Goal: Task Accomplishment & Management: Use online tool/utility

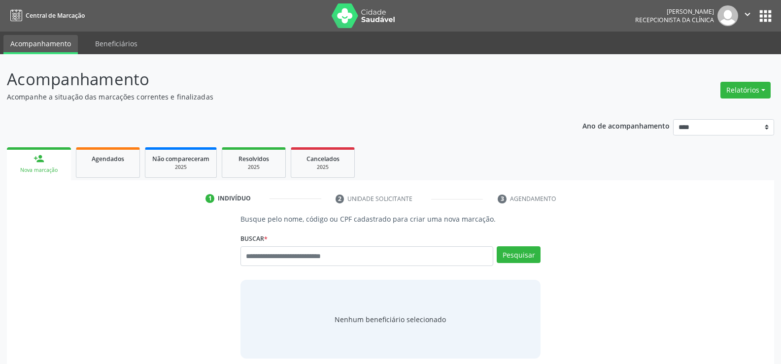
click at [292, 257] on input "text" at bounding box center [366, 256] width 253 height 20
type input "**********"
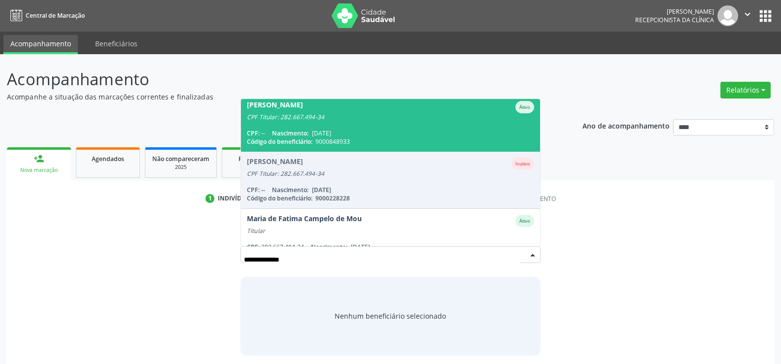
scroll to position [81, 0]
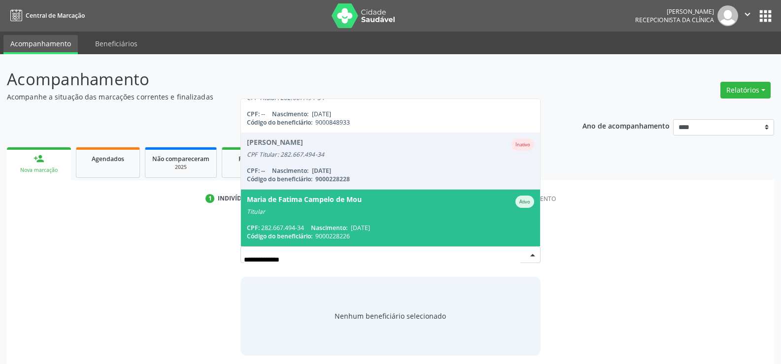
click at [321, 222] on span "Maria de Fatima Campelo de Mou Ativo Titular CPF: 282.667.494-34 Nascimento: 06…" at bounding box center [390, 218] width 299 height 57
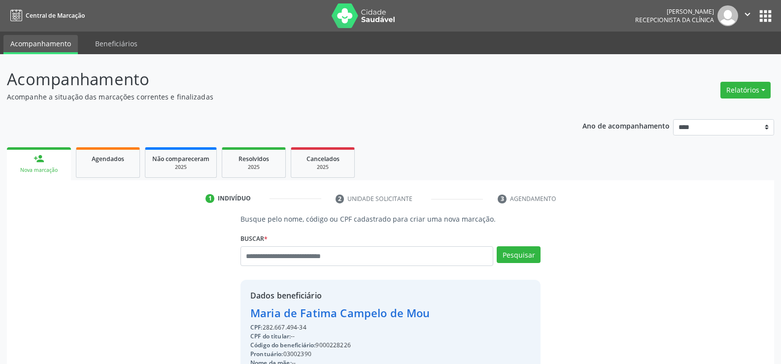
drag, startPoint x: 253, startPoint y: 311, endPoint x: 476, endPoint y: 313, distance: 223.2
copy div "Maria de Fatima Campelo de Mou"
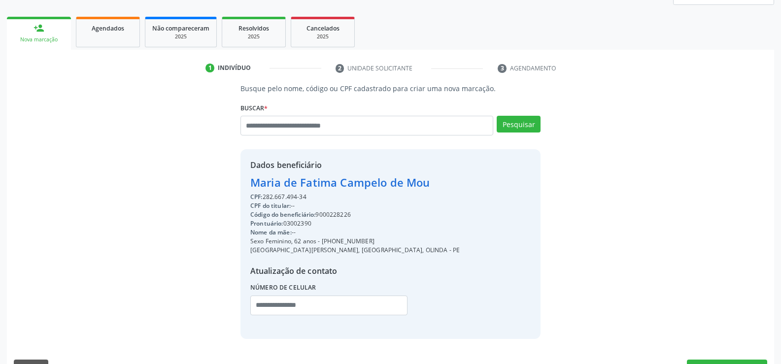
scroll to position [156, 0]
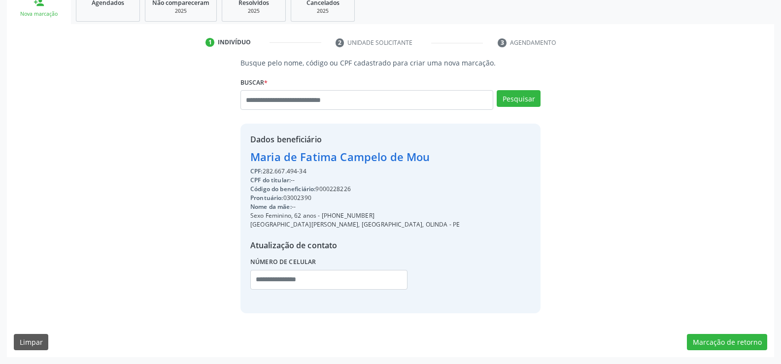
drag, startPoint x: 334, startPoint y: 215, endPoint x: 418, endPoint y: 214, distance: 84.8
click at [418, 214] on div "Sexo Feminino, 62 anos - (81) 99242-7958" at bounding box center [354, 215] width 209 height 9
copy div "99242-7958"
click at [324, 105] on input "text" at bounding box center [366, 100] width 253 height 20
type input "**********"
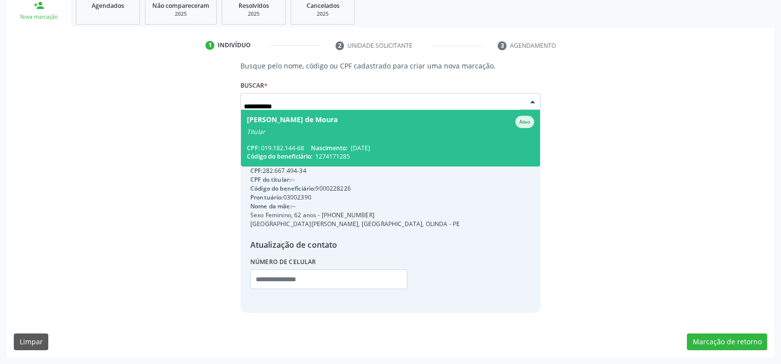
scroll to position [0, 0]
click at [345, 146] on span "Nascimento:" at bounding box center [329, 148] width 36 height 8
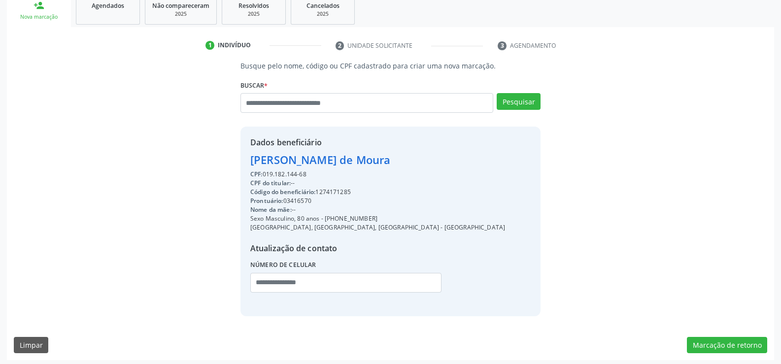
drag, startPoint x: 250, startPoint y: 156, endPoint x: 346, endPoint y: 170, distance: 97.6
click at [346, 170] on div "Dados beneficiário Cicero Lins de Moura CPF: 019.182.144-68 CPF do titular: -- …" at bounding box center [377, 222] width 255 height 170
click at [479, 196] on div "Dados beneficiário Cicero Lins de Moura CPF: 019.182.144-68 CPF do titular: -- …" at bounding box center [390, 221] width 300 height 189
click at [267, 111] on input "text" at bounding box center [366, 103] width 253 height 20
paste input "**********"
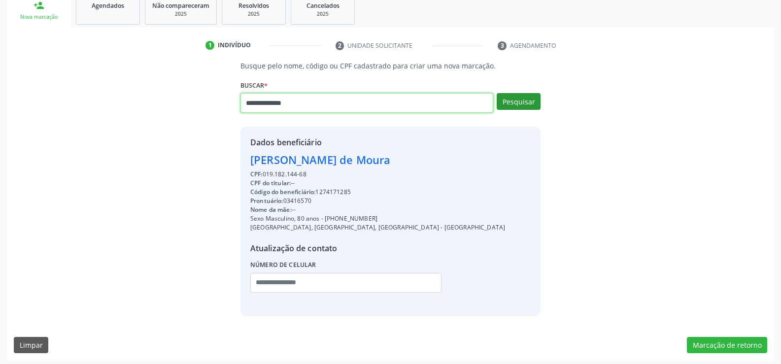
type input "**********"
click at [531, 94] on button "Pesquisar" at bounding box center [519, 101] width 44 height 17
type input "**********"
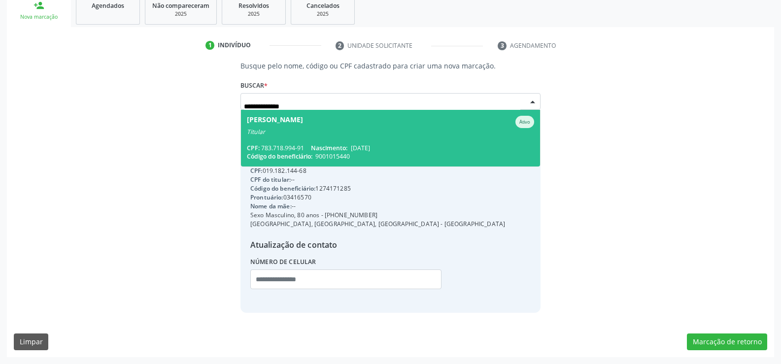
click at [360, 139] on span "Rinaldo Correia de Melo Ativo Titular CPF: 783.718.994-91 Nascimento: 21/01/197…" at bounding box center [390, 138] width 299 height 57
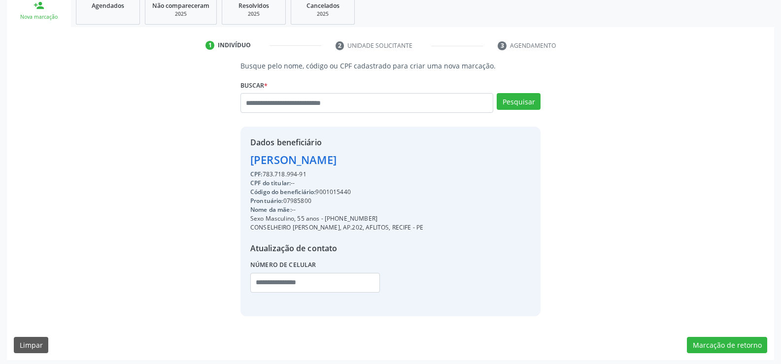
drag, startPoint x: 250, startPoint y: 158, endPoint x: 399, endPoint y: 161, distance: 148.8
click at [399, 161] on div "Rinaldo Correia de Melo" at bounding box center [336, 160] width 173 height 16
copy div "Rinaldo Correia de Melo"
drag, startPoint x: 339, startPoint y: 216, endPoint x: 417, endPoint y: 218, distance: 78.9
click at [417, 218] on div "Dados beneficiário Rinaldo Correia de Melo CPF: 783.718.994-91 CPF do titular: …" at bounding box center [390, 221] width 300 height 189
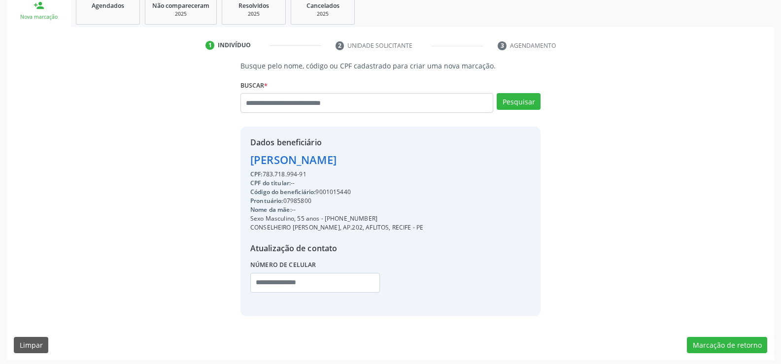
copy div "99391-0799"
click at [321, 103] on input "text" at bounding box center [366, 103] width 253 height 20
paste input "**********"
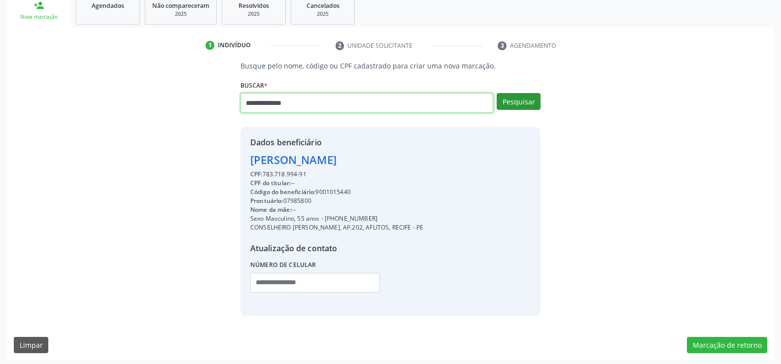
type input "**********"
click at [527, 103] on button "Pesquisar" at bounding box center [519, 101] width 44 height 17
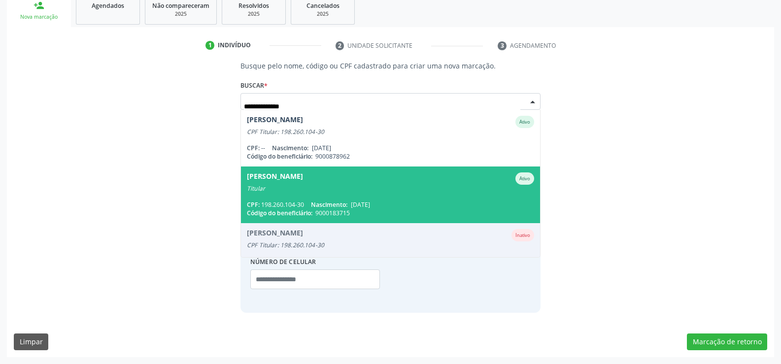
click at [342, 193] on span "Maria Gorette Bezerra Silva Ativo Titular CPF: 198.260.104-30 Nascimento: 06/07…" at bounding box center [390, 195] width 299 height 57
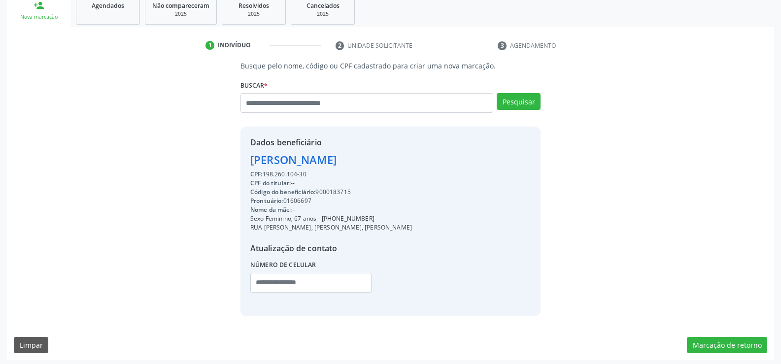
drag, startPoint x: 250, startPoint y: 162, endPoint x: 424, endPoint y: 161, distance: 174.0
click at [424, 161] on div "Dados beneficiário Maria Gorette Bezerra Silva CPF: 198.260.104-30 CPF do titul…" at bounding box center [390, 221] width 300 height 189
copy div "Maria Gorette Bezerra Silva"
drag, startPoint x: 334, startPoint y: 218, endPoint x: 404, endPoint y: 219, distance: 70.0
click at [404, 219] on div "Dados beneficiário Maria Gorette Bezerra Silva CPF: 198.260.104-30 CPF do titul…" at bounding box center [390, 221] width 300 height 189
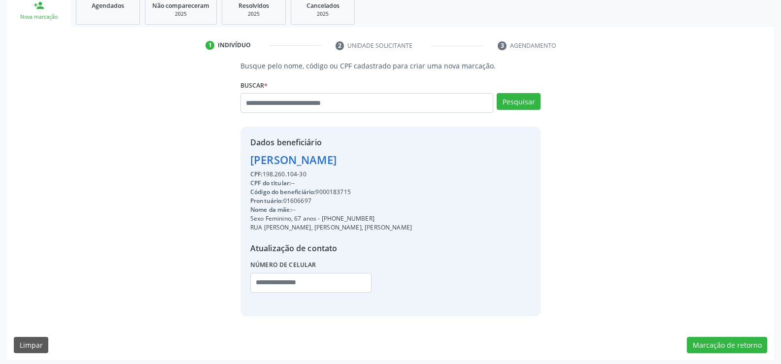
copy div "98663-0748"
click at [319, 104] on input "text" at bounding box center [366, 103] width 253 height 20
type input "**********"
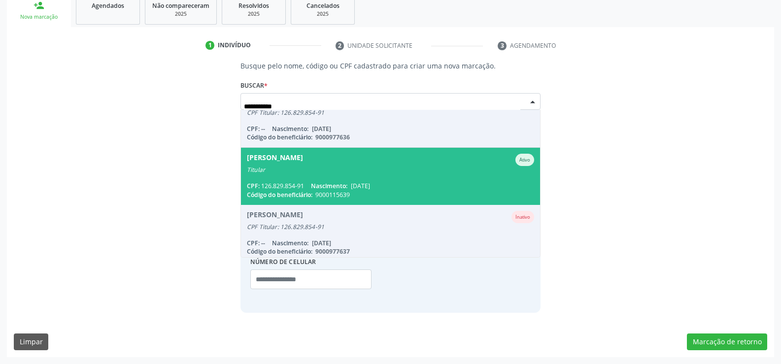
scroll to position [99, 0]
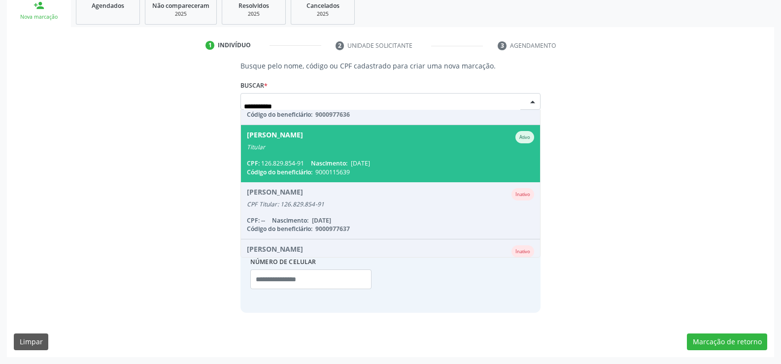
click at [331, 156] on span "Dorian Pereira Ribeiro Santos Ativo Titular CPF: 126.829.854-91 Nascimento: 25/…" at bounding box center [390, 153] width 299 height 57
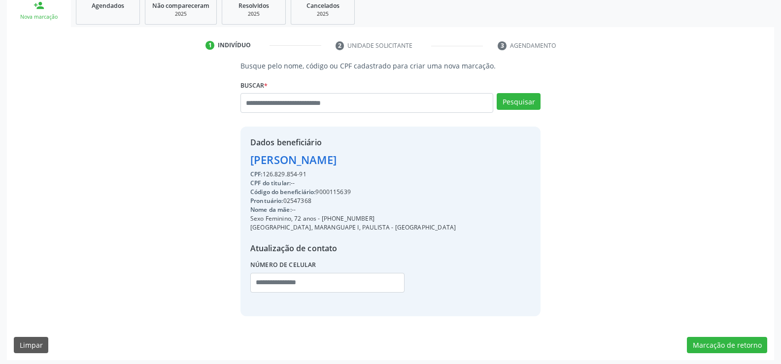
drag, startPoint x: 250, startPoint y: 161, endPoint x: 432, endPoint y: 173, distance: 182.8
click at [432, 173] on div "Dados beneficiário Dorian Pereira Ribeiro Santos CPF: 126.829.854-91 CPF do tit…" at bounding box center [390, 221] width 300 height 189
copy div "Dorian Pereira Ribeiro Santos CPF: 126.829.854-91"
click at [108, 8] on span "Agendados" at bounding box center [108, 5] width 33 height 8
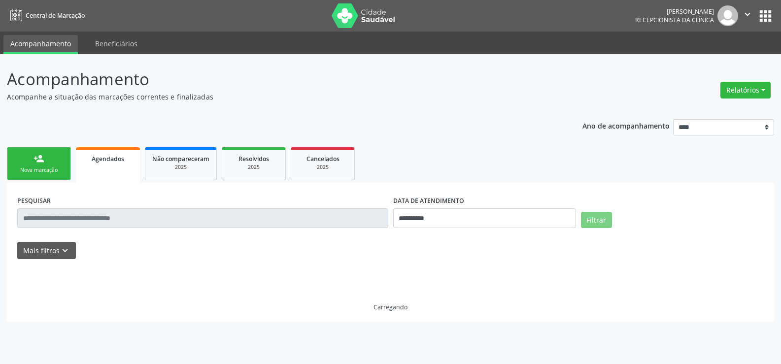
scroll to position [0, 0]
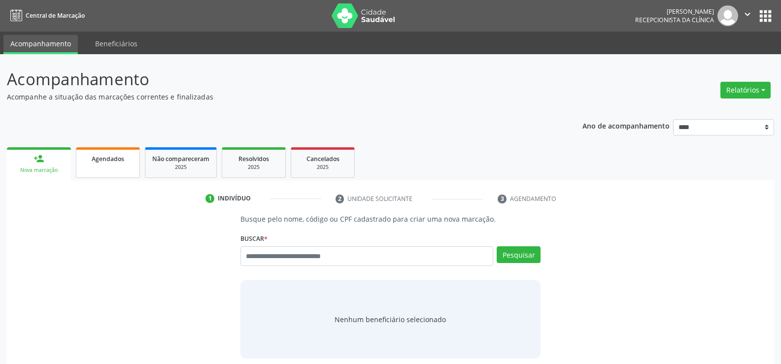
click at [110, 158] on span "Agendados" at bounding box center [108, 159] width 33 height 8
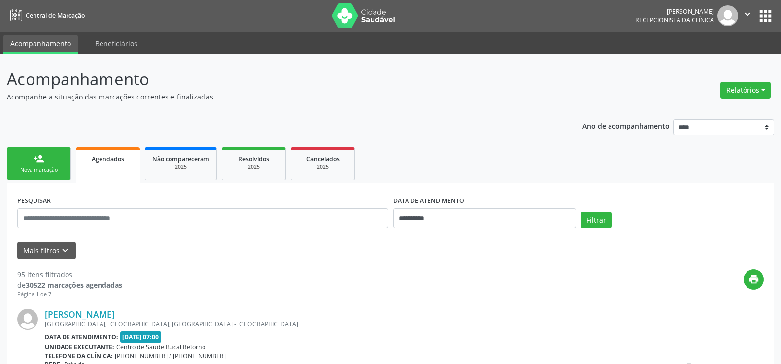
click at [43, 176] on link "person_add Nova marcação" at bounding box center [39, 163] width 64 height 33
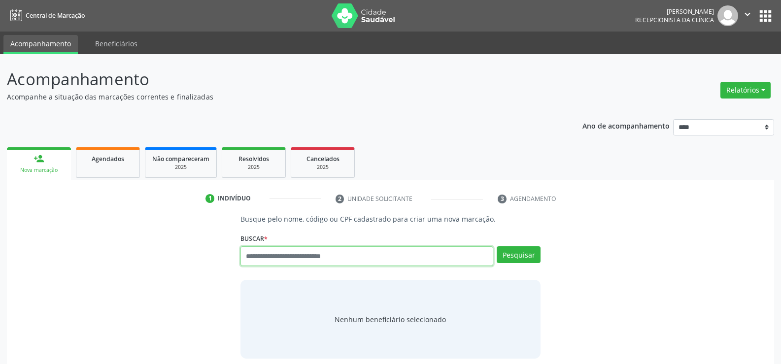
click at [280, 259] on input "text" at bounding box center [366, 256] width 253 height 20
click at [749, 94] on button "Relatórios" at bounding box center [745, 90] width 50 height 17
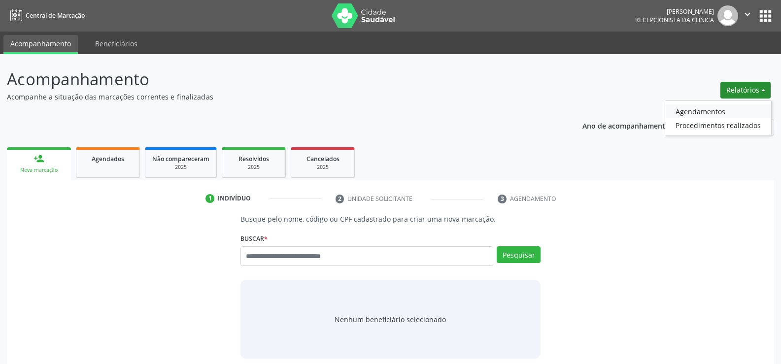
click at [710, 113] on link "Agendamentos" at bounding box center [718, 111] width 106 height 14
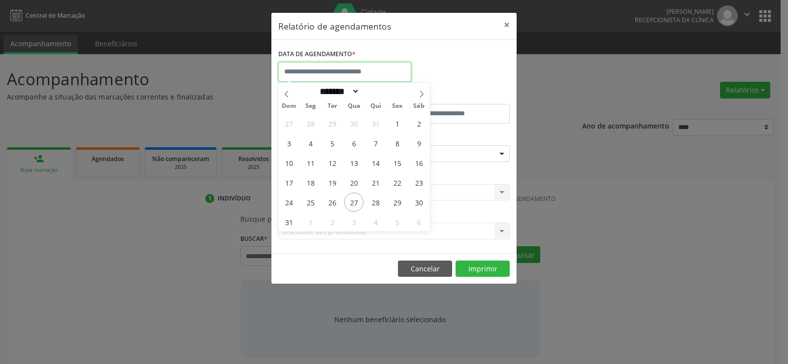
click at [300, 75] on input "text" at bounding box center [344, 72] width 133 height 20
click at [349, 203] on span "27" at bounding box center [353, 202] width 19 height 19
type input "**********"
click at [349, 203] on span "27" at bounding box center [353, 202] width 19 height 19
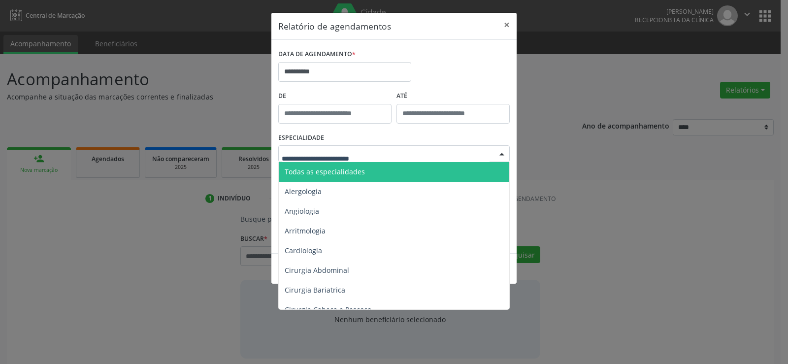
click at [340, 177] on span "Todas as especialidades" at bounding box center [395, 172] width 232 height 20
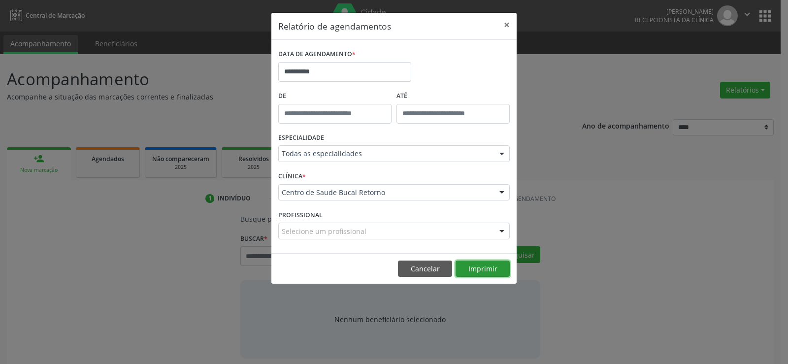
click at [474, 265] on button "Imprimir" at bounding box center [483, 269] width 54 height 17
click at [407, 265] on button "Cancelar" at bounding box center [425, 269] width 54 height 17
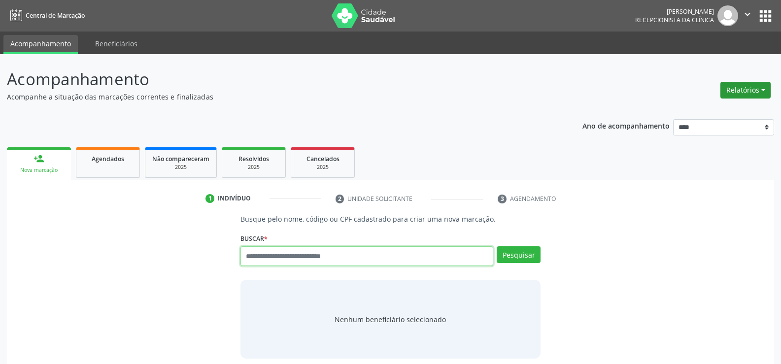
click at [727, 91] on button "Relatórios" at bounding box center [745, 90] width 50 height 17
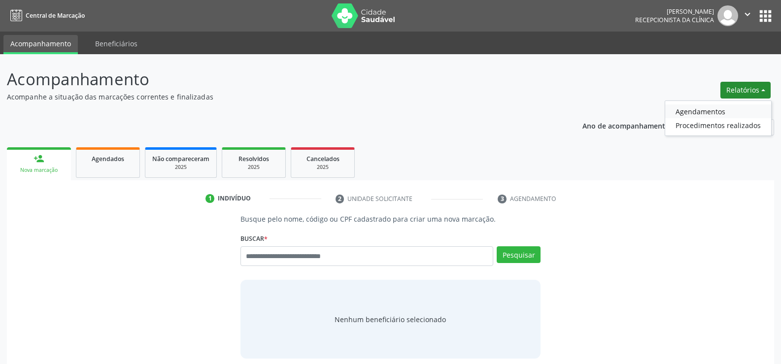
click at [718, 112] on link "Agendamentos" at bounding box center [718, 111] width 106 height 14
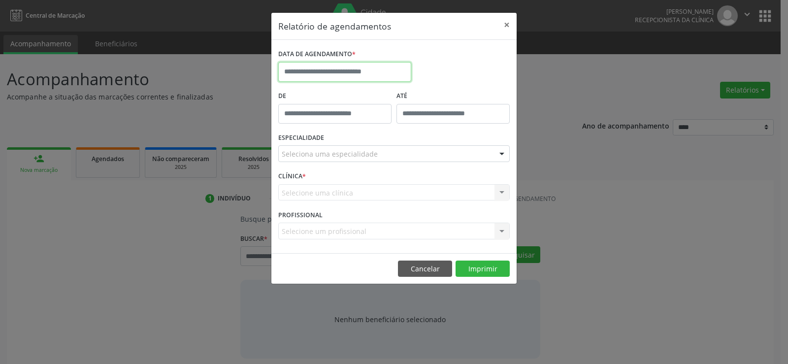
click at [378, 79] on input "text" at bounding box center [344, 72] width 133 height 20
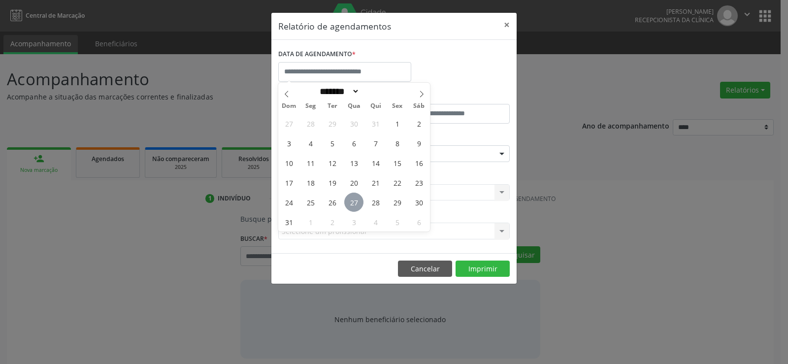
click at [357, 201] on span "27" at bounding box center [353, 202] width 19 height 19
type input "**********"
click at [357, 201] on span "27" at bounding box center [353, 202] width 19 height 19
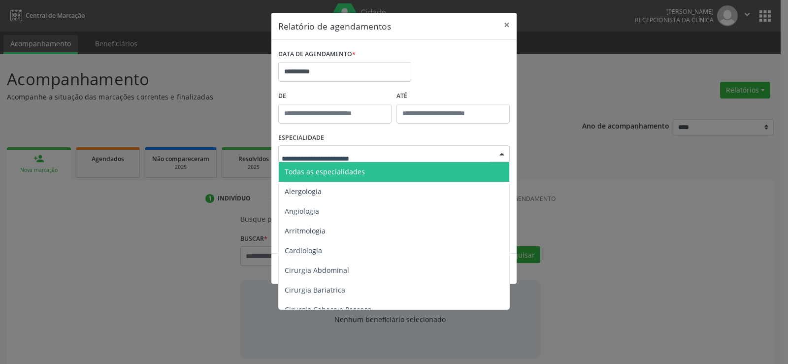
click at [358, 168] on span "Todas as especialidades" at bounding box center [325, 171] width 80 height 9
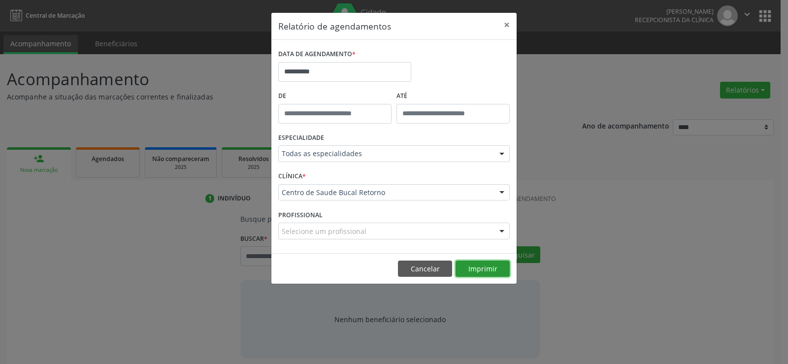
click at [481, 268] on button "Imprimir" at bounding box center [483, 269] width 54 height 17
